Goal: Communication & Community: Answer question/provide support

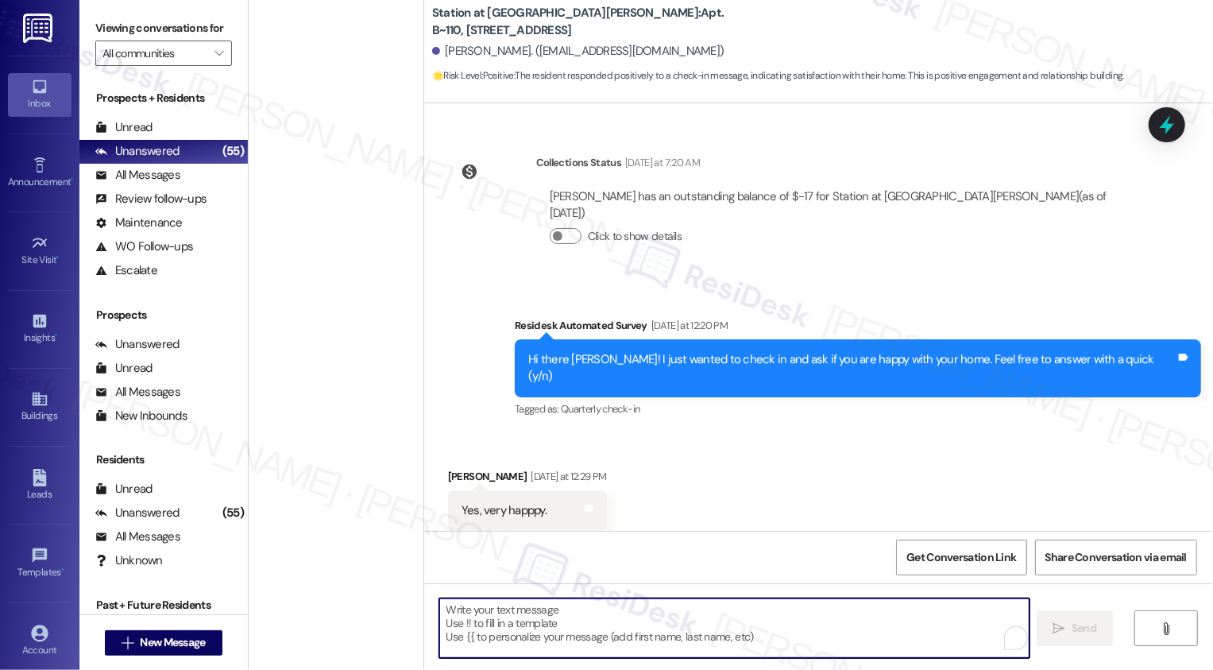
scroll to position [1214, 0]
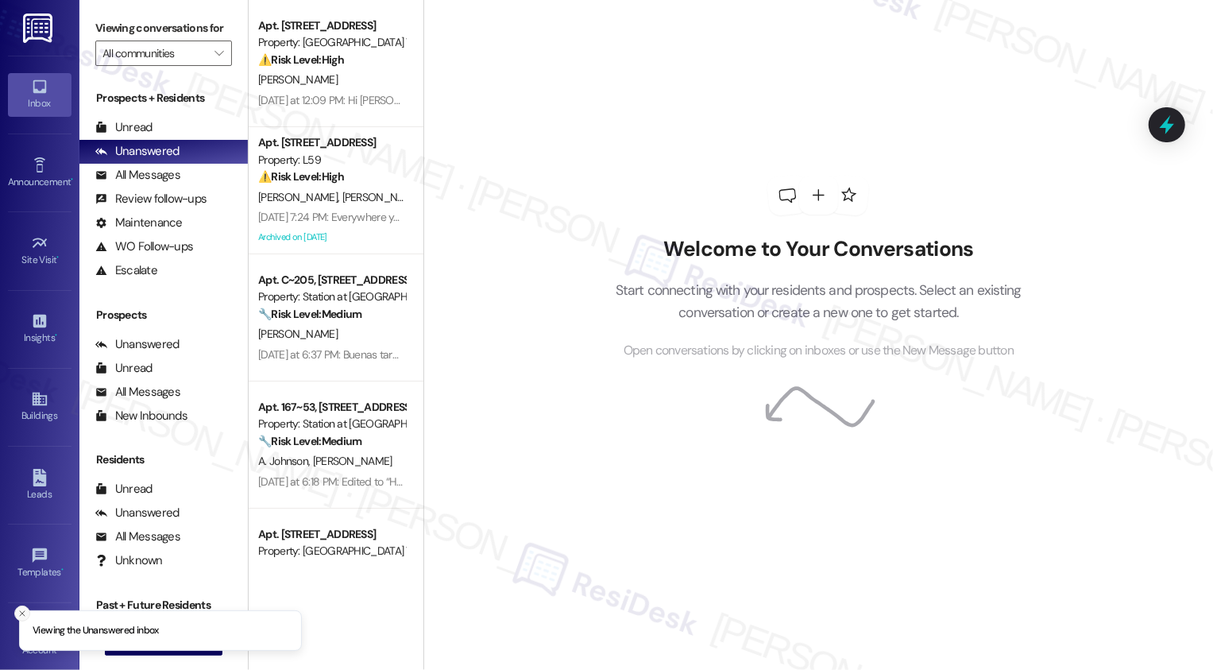
click at [21, 612] on line "Close toast" at bounding box center [22, 613] width 5 height 5
click at [149, 636] on span "New Message" at bounding box center [172, 642] width 65 height 17
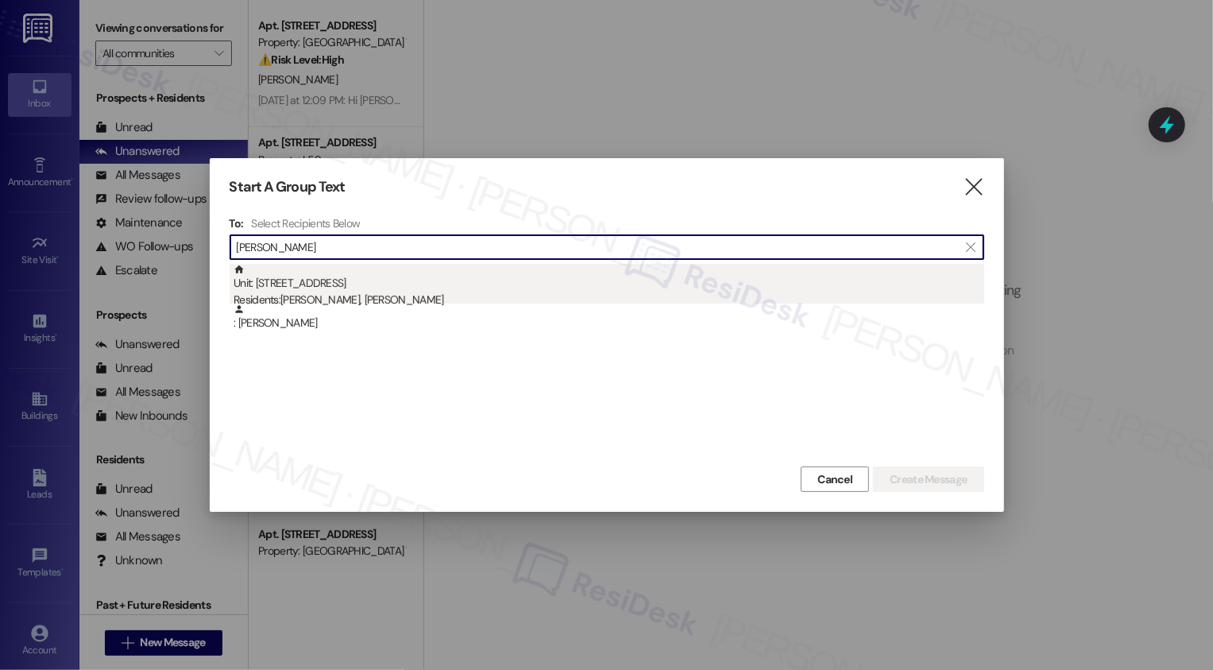
type input "[PERSON_NAME]"
click at [393, 291] on div "Unit: 37 - 555 South 100 East Residents: [PERSON_NAME], [PERSON_NAME]" at bounding box center [609, 286] width 751 height 45
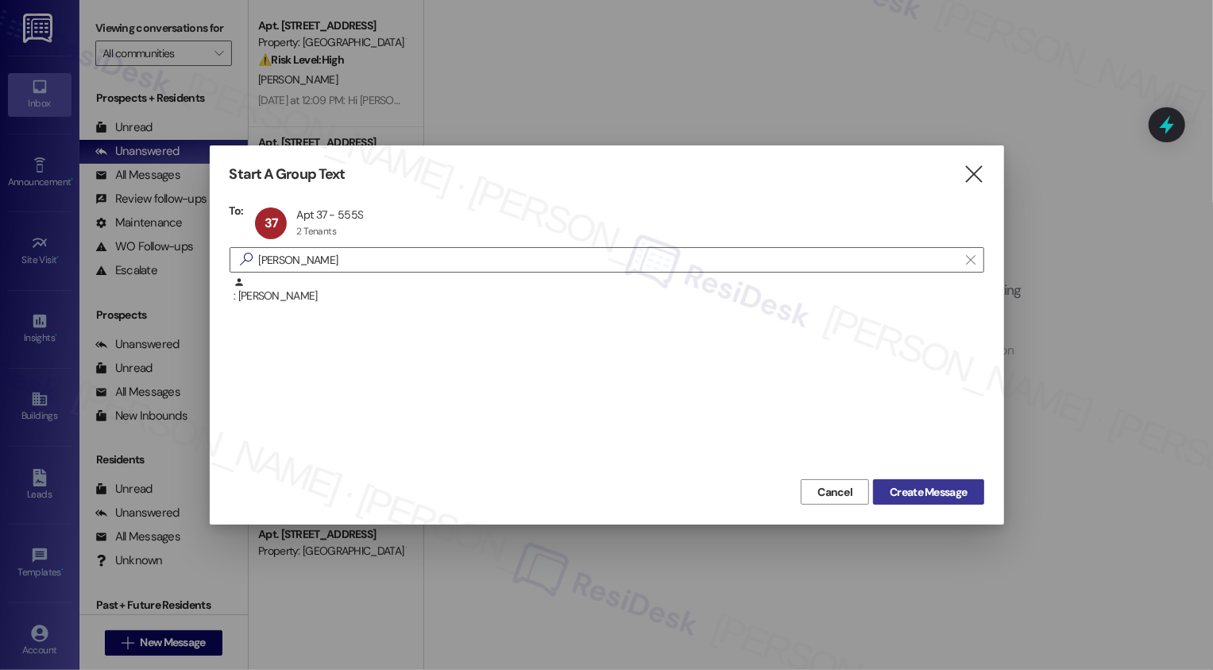
click at [957, 498] on span "Create Message" at bounding box center [928, 492] width 77 height 17
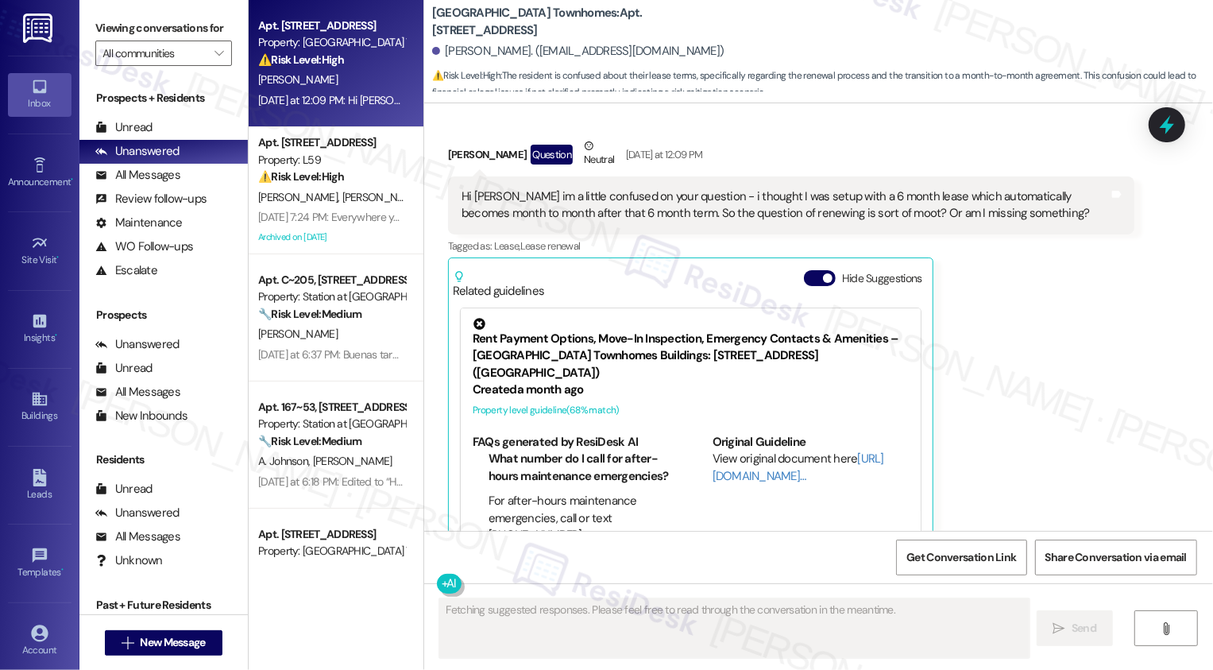
scroll to position [438, 0]
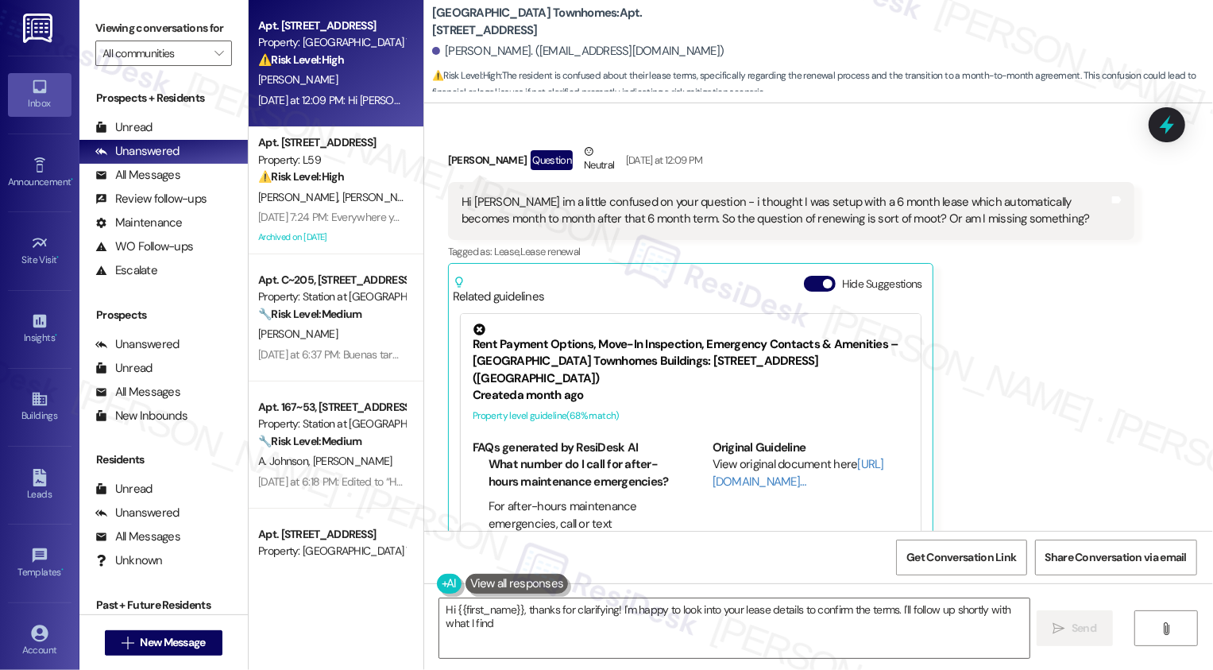
type textarea "Hi {{first_name}}, thanks for clarifying! I'm happy to look into your lease det…"
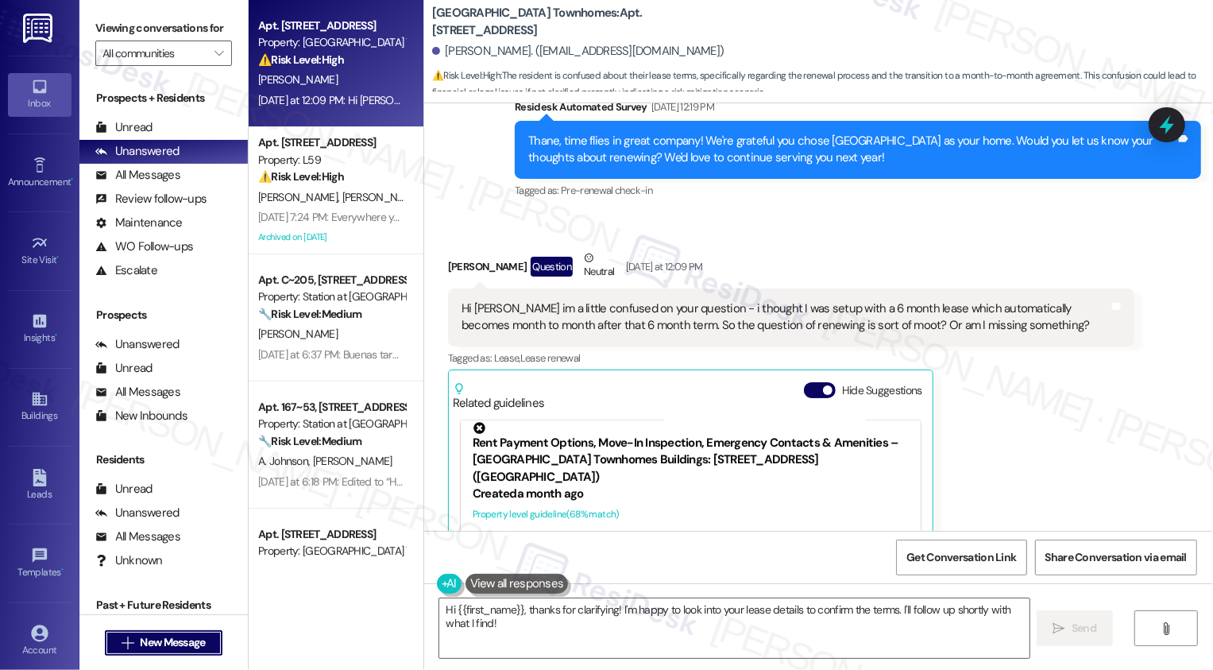
scroll to position [334, 0]
